Goal: Transaction & Acquisition: Register for event/course

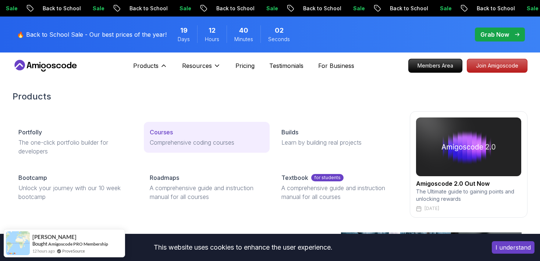
click at [167, 130] on p "Courses" at bounding box center [161, 132] width 23 height 9
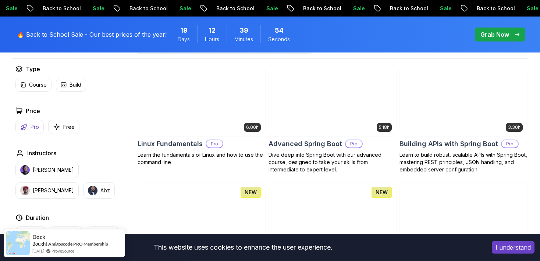
scroll to position [233, 0]
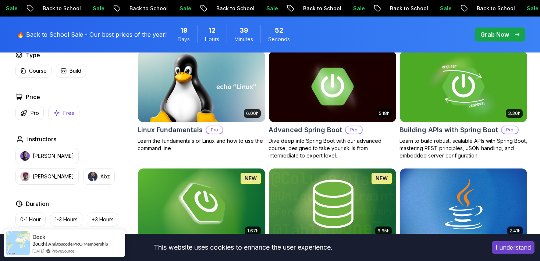
click at [63, 113] on button "Free" at bounding box center [63, 113] width 31 height 14
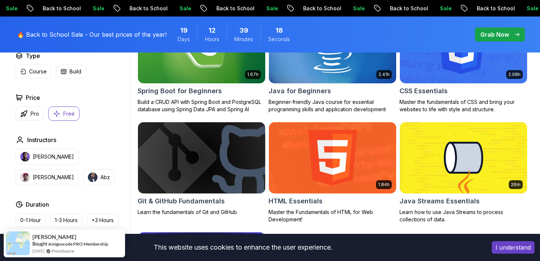
scroll to position [233, 0]
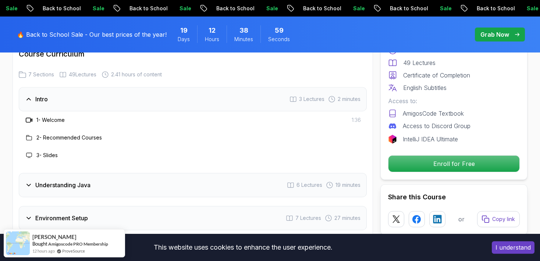
scroll to position [1087, 0]
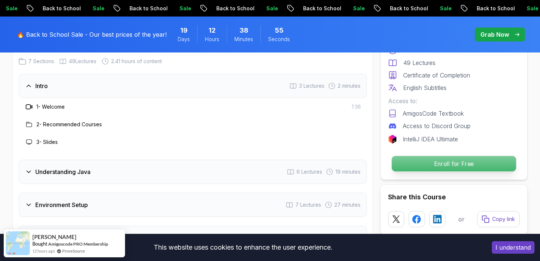
click at [420, 163] on p "Enroll for Free" at bounding box center [454, 163] width 124 height 15
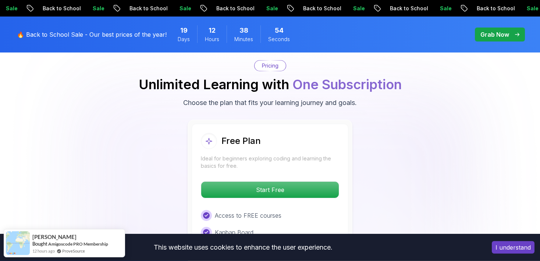
scroll to position [1505, 0]
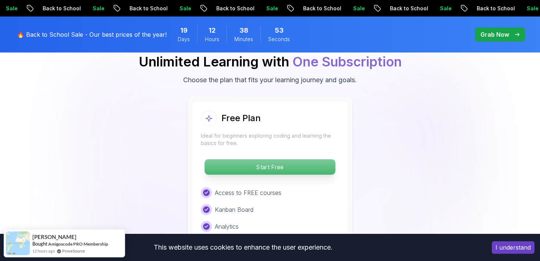
click at [233, 160] on p "Start Free" at bounding box center [269, 167] width 131 height 15
